Goal: Task Accomplishment & Management: Contribute content

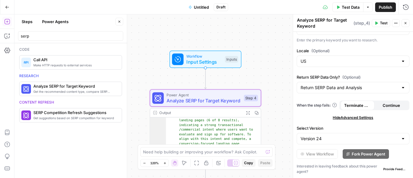
scroll to position [11, 0]
click at [7, 7] on icon "button" at bounding box center [7, 7] width 4 height 3
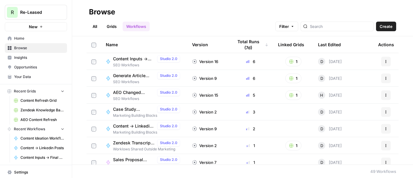
click at [26, 41] on span "Home" at bounding box center [39, 38] width 50 height 5
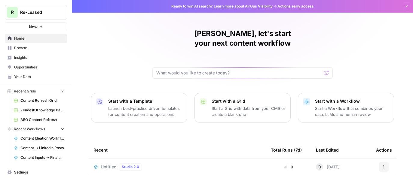
click at [41, 120] on span "AEO Content Refresh" at bounding box center [42, 119] width 44 height 5
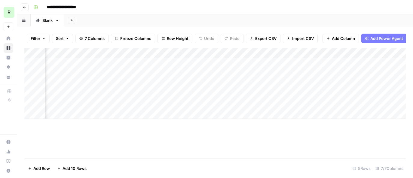
scroll to position [0, 101]
click at [26, 7] on icon "button" at bounding box center [24, 7] width 3 height 2
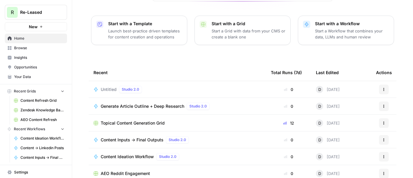
scroll to position [84, 0]
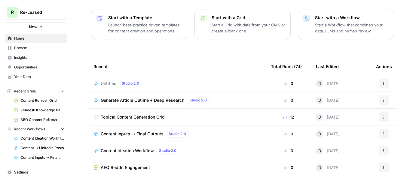
click at [37, 45] on span "Browse" at bounding box center [39, 47] width 50 height 5
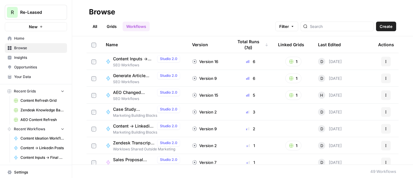
click at [98, 25] on link "All" at bounding box center [95, 27] width 12 height 10
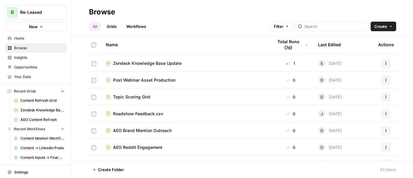
scroll to position [153, 0]
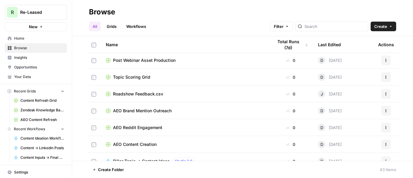
click at [130, 144] on span "AEO Content Creation" at bounding box center [135, 144] width 44 height 6
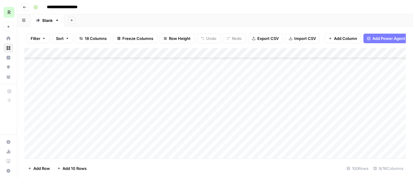
scroll to position [931, 0]
click at [196, 53] on div "Add Column" at bounding box center [214, 103] width 381 height 111
click at [382, 50] on span "Add Column" at bounding box center [391, 52] width 21 height 5
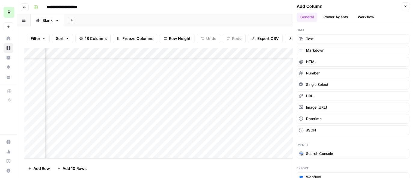
scroll to position [931, 322]
click at [407, 7] on icon "button" at bounding box center [405, 7] width 4 height 4
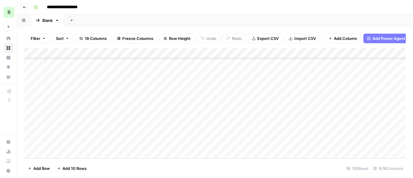
scroll to position [931, 0]
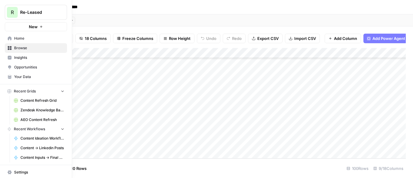
click at [27, 77] on span "Your Data" at bounding box center [39, 76] width 50 height 5
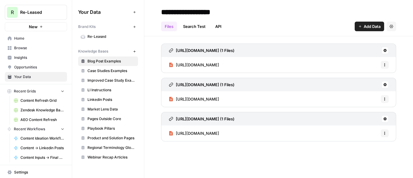
click at [103, 128] on span "Playbook Pillars" at bounding box center [111, 128] width 48 height 5
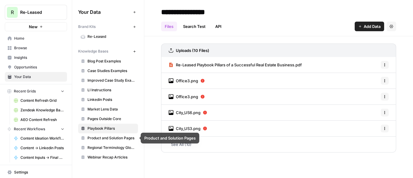
click at [102, 138] on span "Product and Solution Pages" at bounding box center [111, 137] width 48 height 5
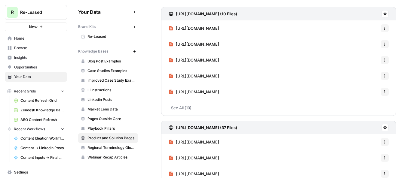
scroll to position [10, 0]
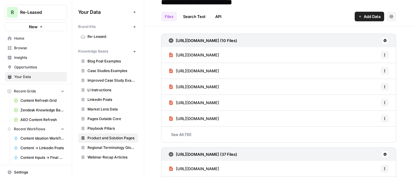
click at [185, 134] on link "See All (10)" at bounding box center [278, 135] width 235 height 16
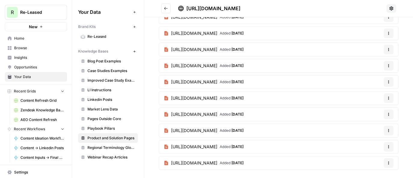
scroll to position [32, 0]
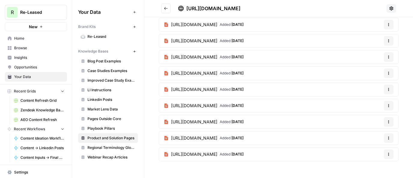
click at [165, 11] on button "Go back" at bounding box center [166, 9] width 10 height 10
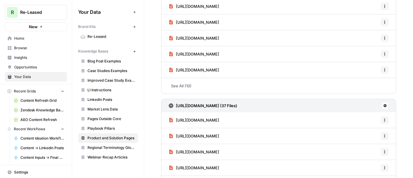
scroll to position [93, 0]
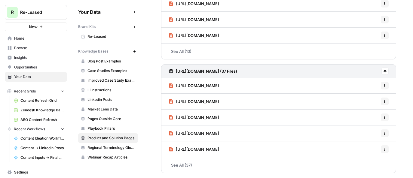
click at [214, 166] on link "See All (37)" at bounding box center [278, 165] width 235 height 16
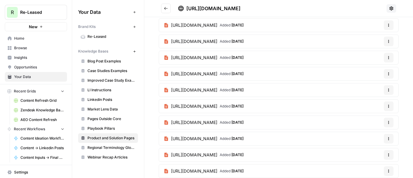
scroll to position [244, 0]
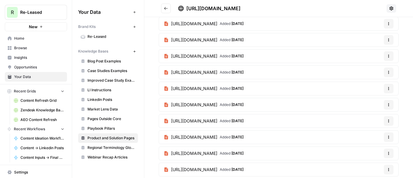
click at [165, 8] on icon "Go back" at bounding box center [166, 8] width 4 height 3
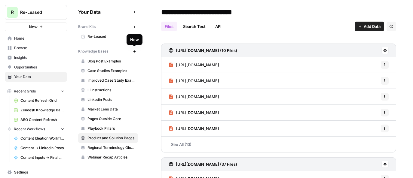
click at [134, 51] on icon "button" at bounding box center [134, 51] width 3 height 3
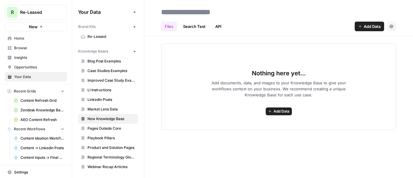
click at [283, 112] on span "Add Data" at bounding box center [281, 111] width 16 height 5
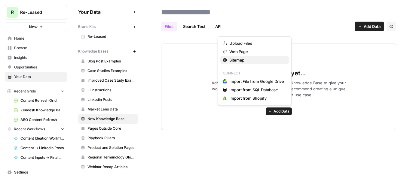
click at [249, 59] on span "Sitemap" at bounding box center [256, 60] width 55 height 6
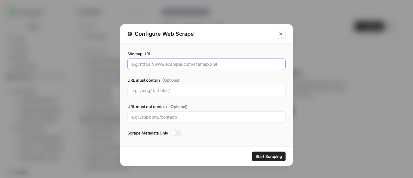
click at [162, 64] on input "Sitemap URL" at bounding box center [206, 64] width 150 height 6
click at [283, 32] on button "Close modal" at bounding box center [281, 34] width 10 height 10
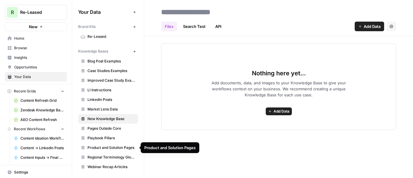
click at [111, 149] on span "Product and Solution Pages" at bounding box center [111, 147] width 48 height 5
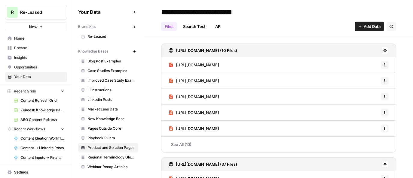
click at [181, 50] on h3 "[URL][DOMAIN_NAME] (10 Files)" at bounding box center [206, 50] width 61 height 6
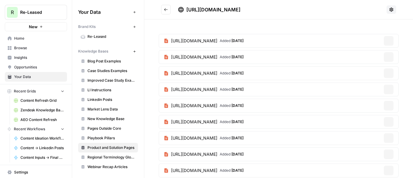
click at [181, 50] on section "[URL][DOMAIN_NAME] Added [DATE] Options [URL][DOMAIN_NAME] Added [DATE] Options…" at bounding box center [279, 114] width 240 height 160
click at [240, 9] on span "[URL][DOMAIN_NAME]" at bounding box center [213, 10] width 54 height 6
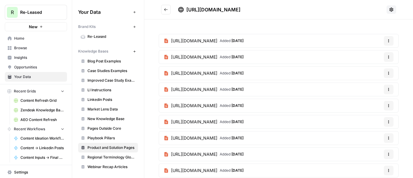
copy div "[URL][DOMAIN_NAME]"
click at [106, 119] on span "New Knowledge Base" at bounding box center [111, 118] width 48 height 5
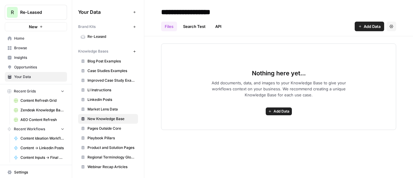
click at [279, 108] on button "Add Data" at bounding box center [279, 112] width 26 height 8
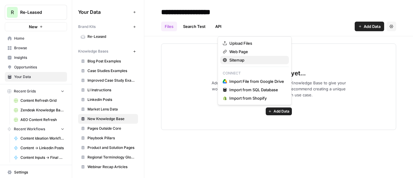
click at [248, 62] on span "Sitemap" at bounding box center [256, 60] width 55 height 6
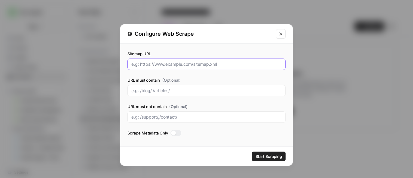
click at [169, 64] on input "Sitemap URL" at bounding box center [206, 64] width 150 height 6
paste input "[URL][DOMAIN_NAME]"
type input "[URL][DOMAIN_NAME]"
click at [153, 92] on input "URL must contain (Optional)" at bounding box center [206, 91] width 150 height 6
paste input "lease-tenant-management"
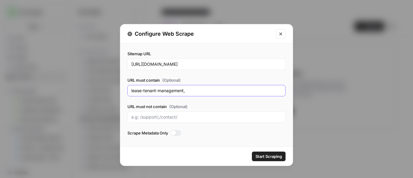
paste input "property-operations"
type input "lease-tenant-management,property-operations"
click at [189, 115] on input "URL must not contain (Optional)" at bounding box center [206, 117] width 150 height 6
type input "/blog"
click at [177, 132] on div at bounding box center [175, 133] width 11 height 6
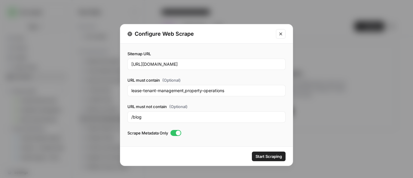
click at [276, 156] on span "Start Scraping" at bounding box center [268, 157] width 26 height 6
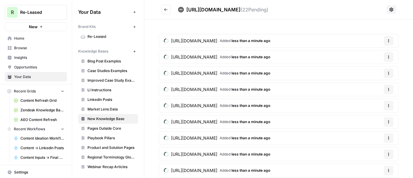
click at [166, 11] on icon "Go back" at bounding box center [166, 10] width 4 height 4
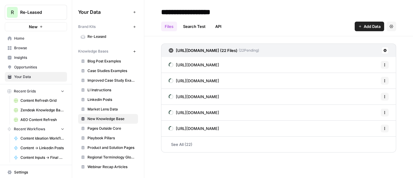
click at [385, 51] on icon at bounding box center [384, 50] width 3 height 3
click at [389, 25] on icon "button" at bounding box center [391, 27] width 4 height 4
click at [175, 142] on link "See All (22)" at bounding box center [278, 145] width 235 height 16
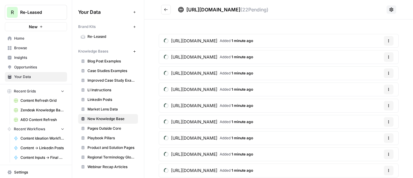
click at [166, 9] on icon "Go back" at bounding box center [166, 10] width 4 height 4
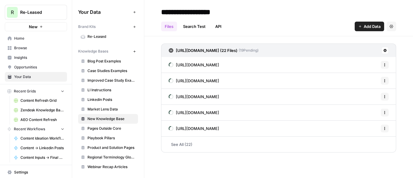
click at [186, 50] on h3 "[URL][DOMAIN_NAME] (22 Files)" at bounding box center [207, 50] width 62 height 6
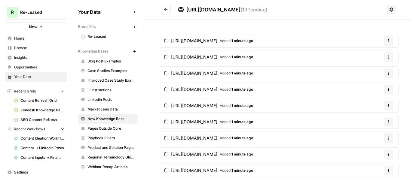
click at [163, 8] on button "Go back" at bounding box center [166, 10] width 10 height 10
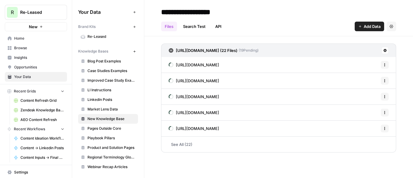
click at [204, 11] on input "**********" at bounding box center [207, 12] width 96 height 12
type input "**********"
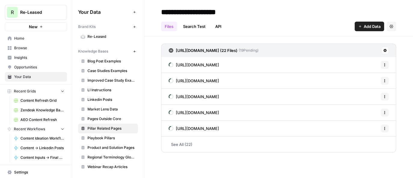
click at [278, 11] on div "**********" at bounding box center [278, 12] width 235 height 10
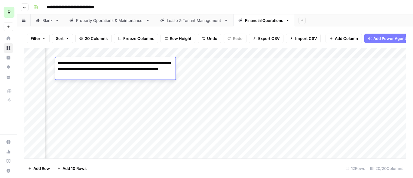
scroll to position [0, 249]
